Goal: Task Accomplishment & Management: Manage account settings

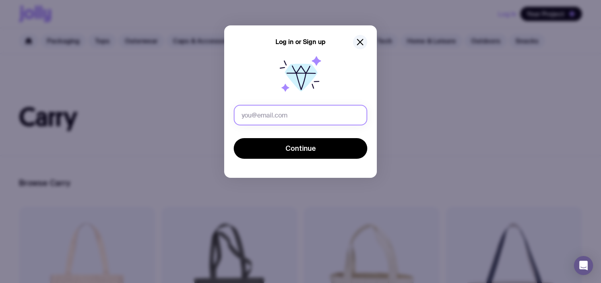
click at [306, 110] on input "text" at bounding box center [300, 115] width 133 height 21
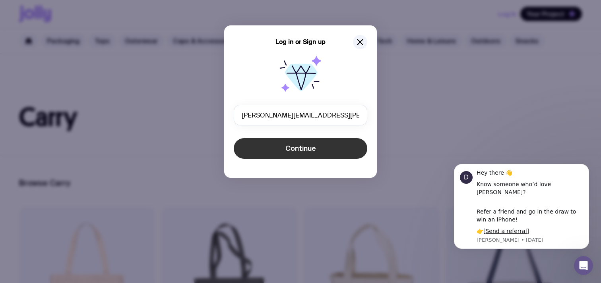
type input "[PERSON_NAME][EMAIL_ADDRESS][PERSON_NAME][DOMAIN_NAME]"
click at [294, 150] on span "Continue" at bounding box center [300, 149] width 31 height 10
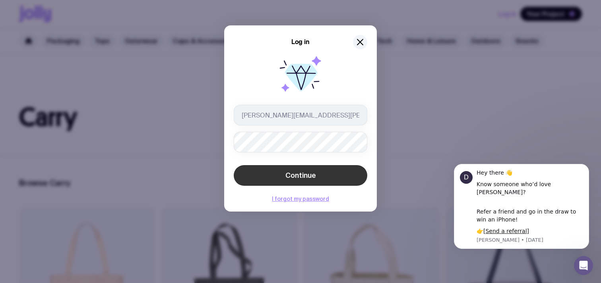
click at [302, 182] on button "Continue" at bounding box center [300, 175] width 133 height 21
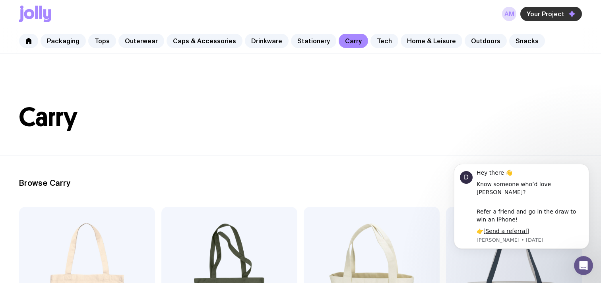
click at [537, 16] on span "Your Project" at bounding box center [545, 14] width 38 height 8
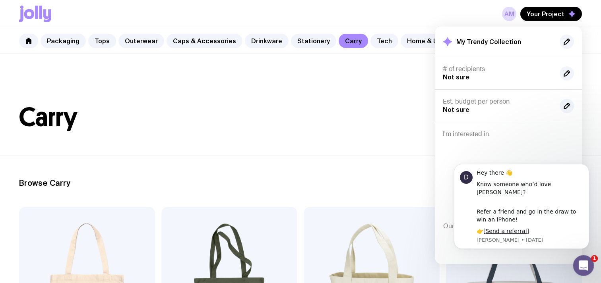
click at [579, 270] on div "Open Intercom Messenger" at bounding box center [582, 264] width 26 height 26
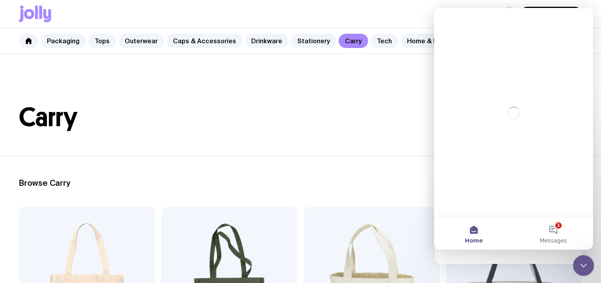
click at [579, 270] on div "Close Intercom Messenger" at bounding box center [581, 264] width 19 height 19
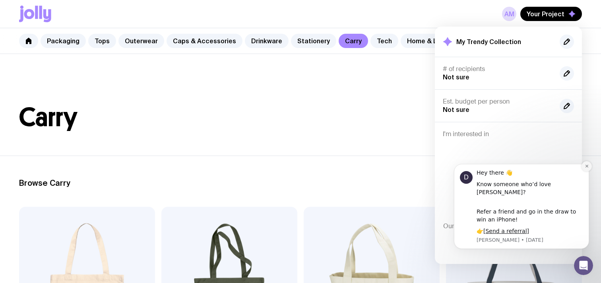
click at [587, 168] on icon "Dismiss notification" at bounding box center [586, 166] width 4 height 4
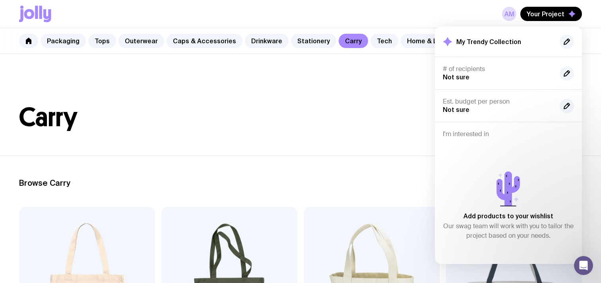
click at [503, 41] on h2 "My Trendy Collection" at bounding box center [488, 42] width 65 height 8
click at [446, 40] on icon at bounding box center [447, 41] width 9 height 9
click at [565, 45] on icon "button" at bounding box center [567, 42] width 10 height 10
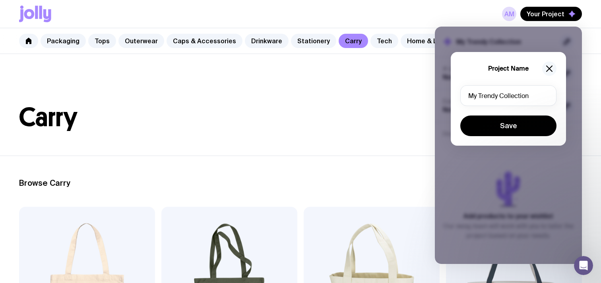
click at [550, 64] on button "button" at bounding box center [549, 69] width 14 height 14
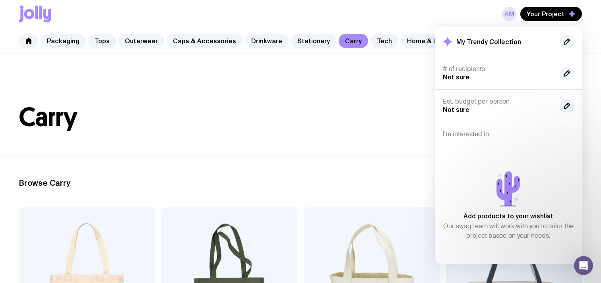
click at [511, 17] on link "AM" at bounding box center [509, 14] width 14 height 14
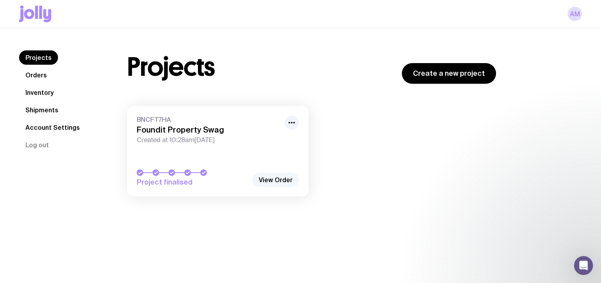
click at [272, 176] on link "View Order" at bounding box center [275, 180] width 46 height 14
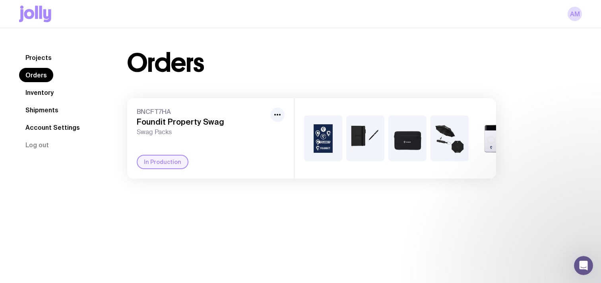
click at [164, 158] on div "In Production" at bounding box center [163, 162] width 52 height 14
click at [280, 114] on icon "button" at bounding box center [277, 115] width 10 height 10
click at [48, 89] on link "Inventory" at bounding box center [39, 92] width 41 height 14
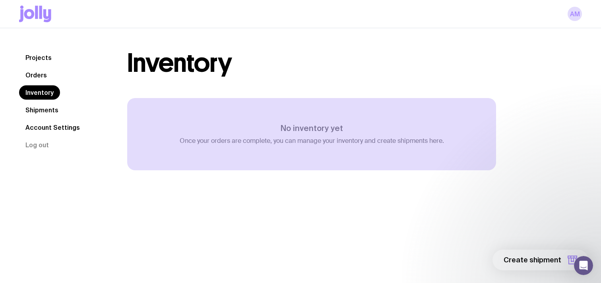
click at [44, 105] on link "Shipments" at bounding box center [42, 110] width 46 height 14
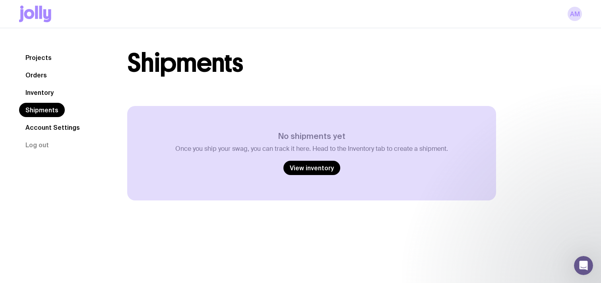
click at [48, 119] on nav "Projects Orders Inventory Shipments Account Settings Log out" at bounding box center [63, 101] width 89 height 102
click at [53, 127] on link "Account Settings" at bounding box center [52, 127] width 67 height 14
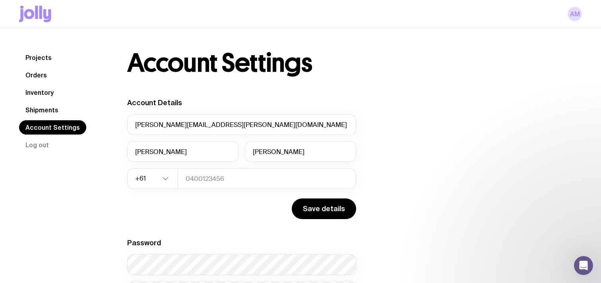
click at [43, 76] on link "Orders" at bounding box center [36, 75] width 34 height 14
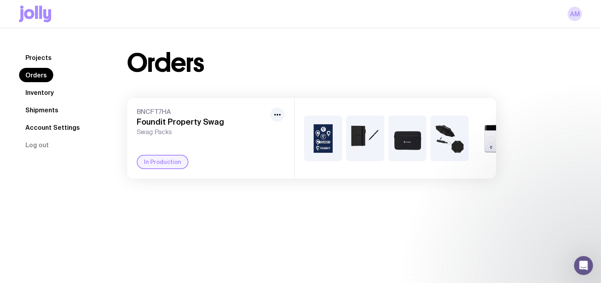
click at [156, 110] on span "BNCFT7HA" at bounding box center [202, 112] width 130 height 8
copy span "BNCFT7HA"
